Goal: Information Seeking & Learning: Learn about a topic

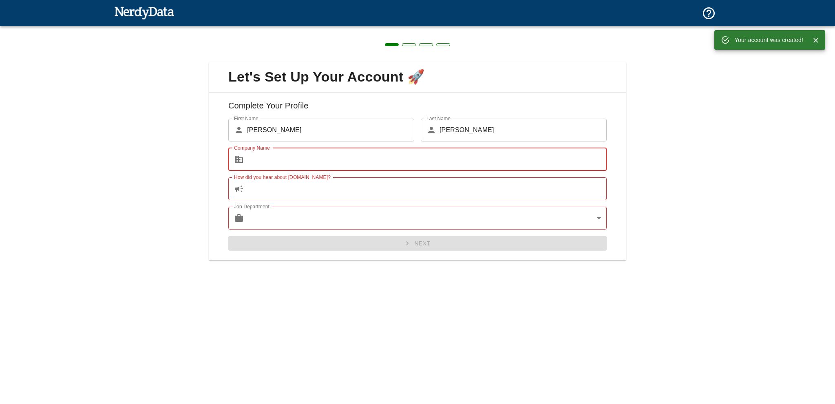
type input "Presidio"
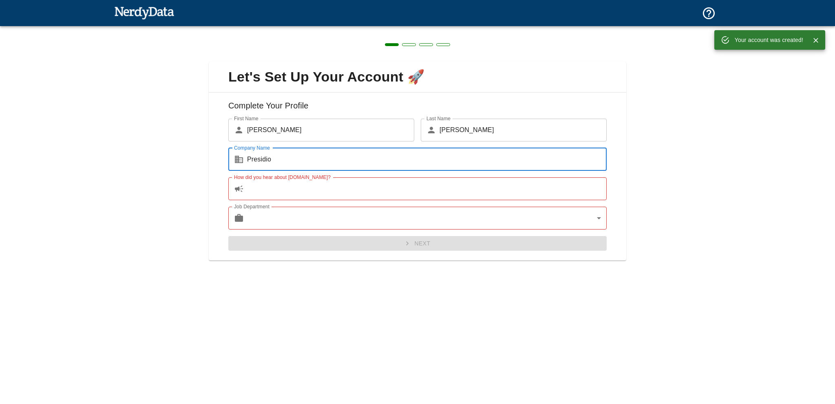
click at [289, 193] on input "How did you hear about [DOMAIN_NAME]?" at bounding box center [426, 188] width 359 height 23
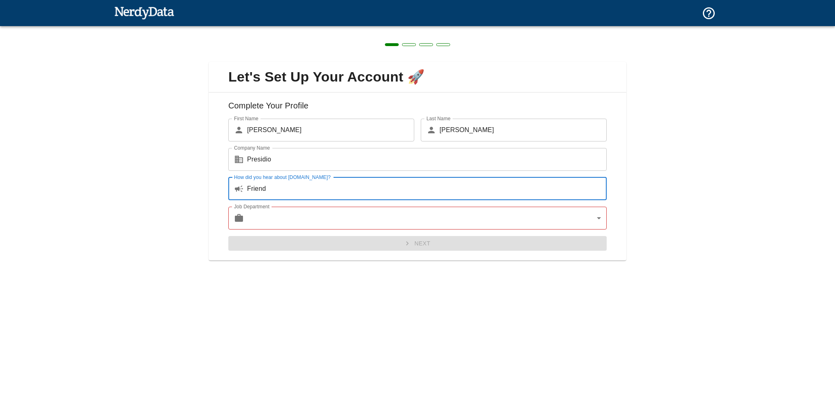
type input "Friend"
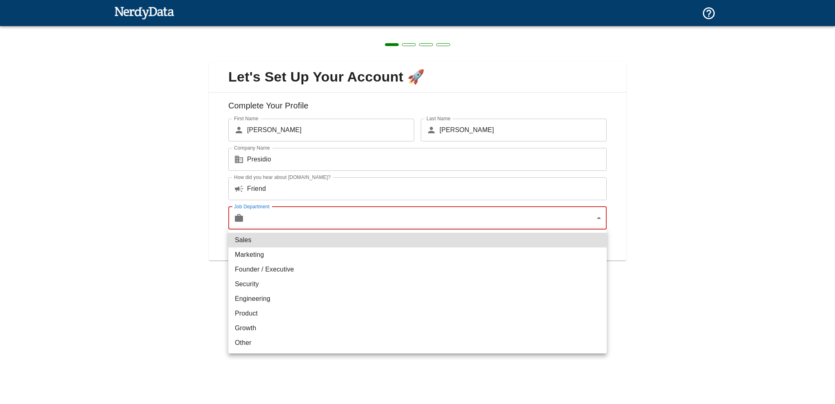
click at [315, 29] on body "Technologies Domains Pricing Products Create a Report Create a list of websites…" at bounding box center [417, 14] width 835 height 29
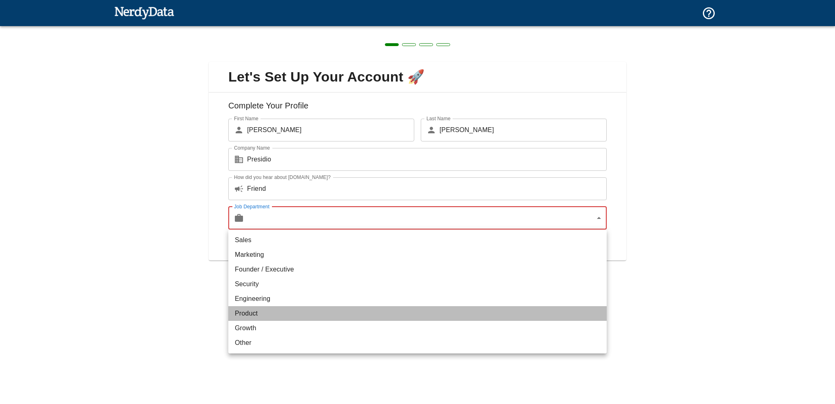
drag, startPoint x: 260, startPoint y: 315, endPoint x: 266, endPoint y: 316, distance: 5.8
click at [260, 315] on li "Product" at bounding box center [417, 313] width 378 height 15
type input "product"
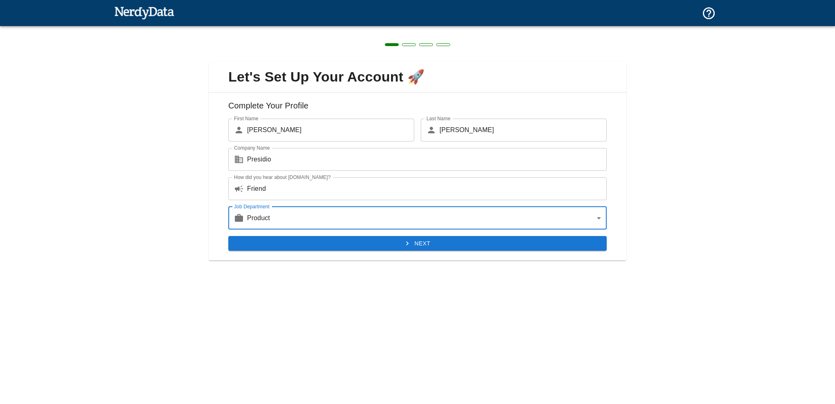
click at [382, 243] on button "Next" at bounding box center [417, 243] width 378 height 15
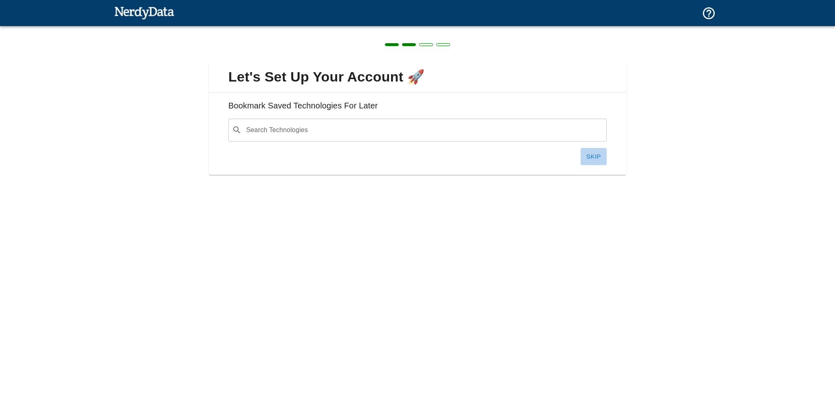
click at [594, 157] on button "Skip" at bounding box center [593, 156] width 26 height 17
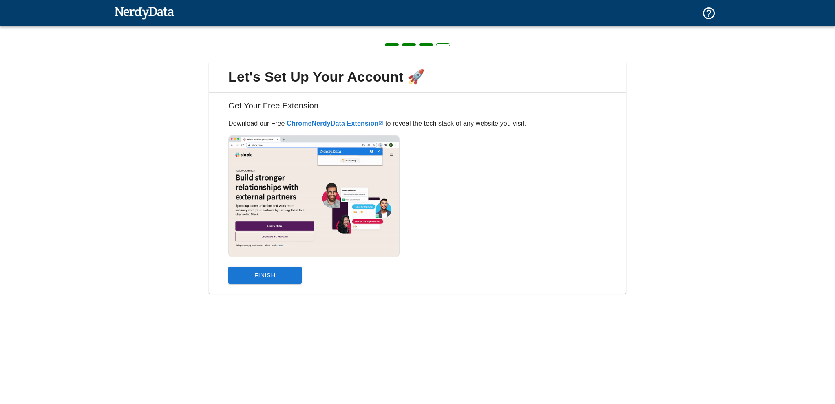
click at [280, 273] on button "Finish" at bounding box center [264, 275] width 73 height 17
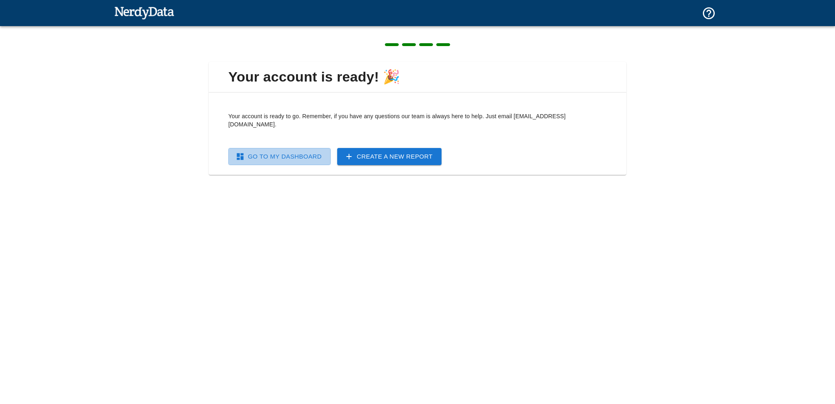
click at [292, 148] on link "Go To My Dashboard" at bounding box center [279, 156] width 102 height 17
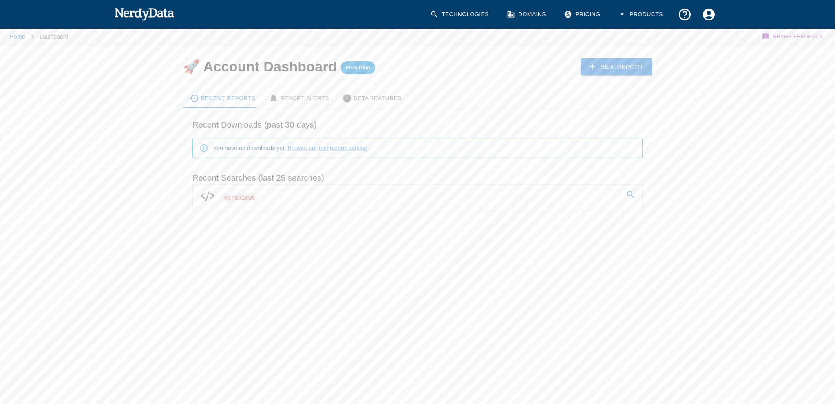
click at [270, 195] on link "veraviews" at bounding box center [417, 196] width 449 height 23
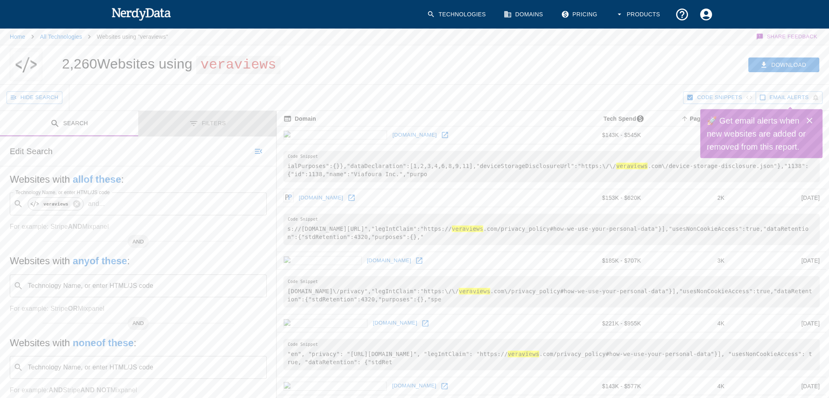
click at [206, 123] on button "Filters" at bounding box center [207, 124] width 138 height 26
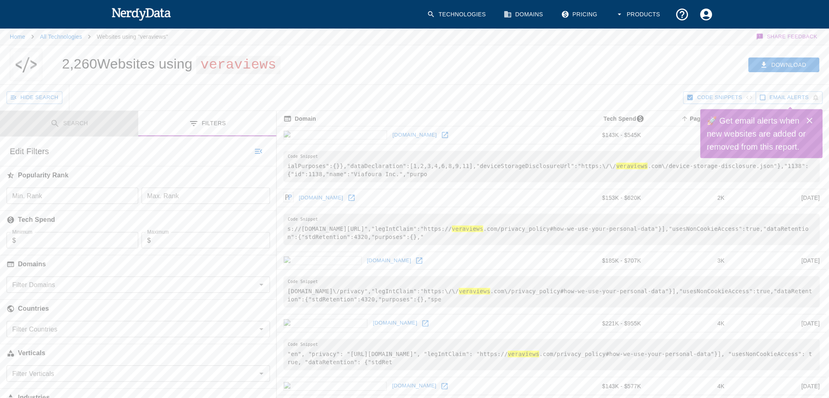
click at [66, 121] on button "Search" at bounding box center [69, 124] width 138 height 26
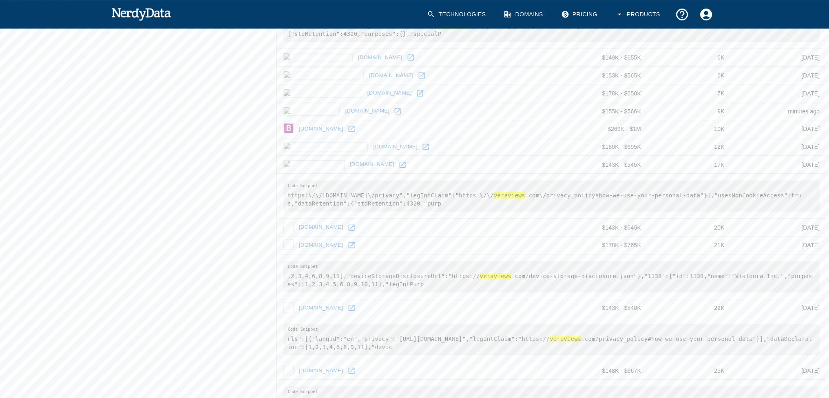
scroll to position [781, 0]
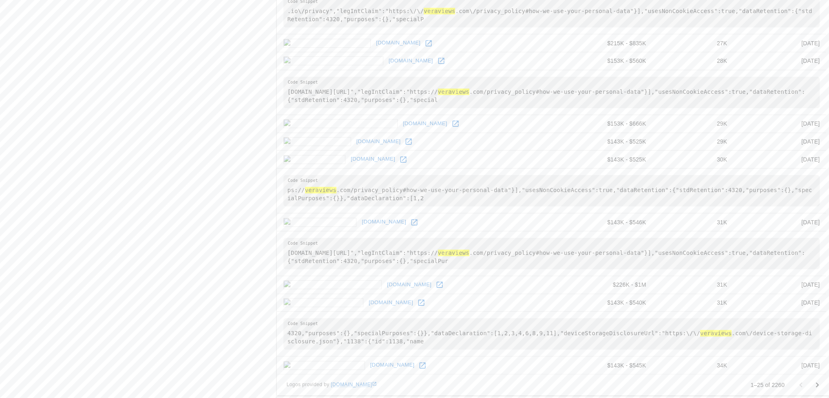
click at [818, 381] on icon "Go to next page" at bounding box center [817, 385] width 10 height 10
